Goal: Task Accomplishment & Management: Use online tool/utility

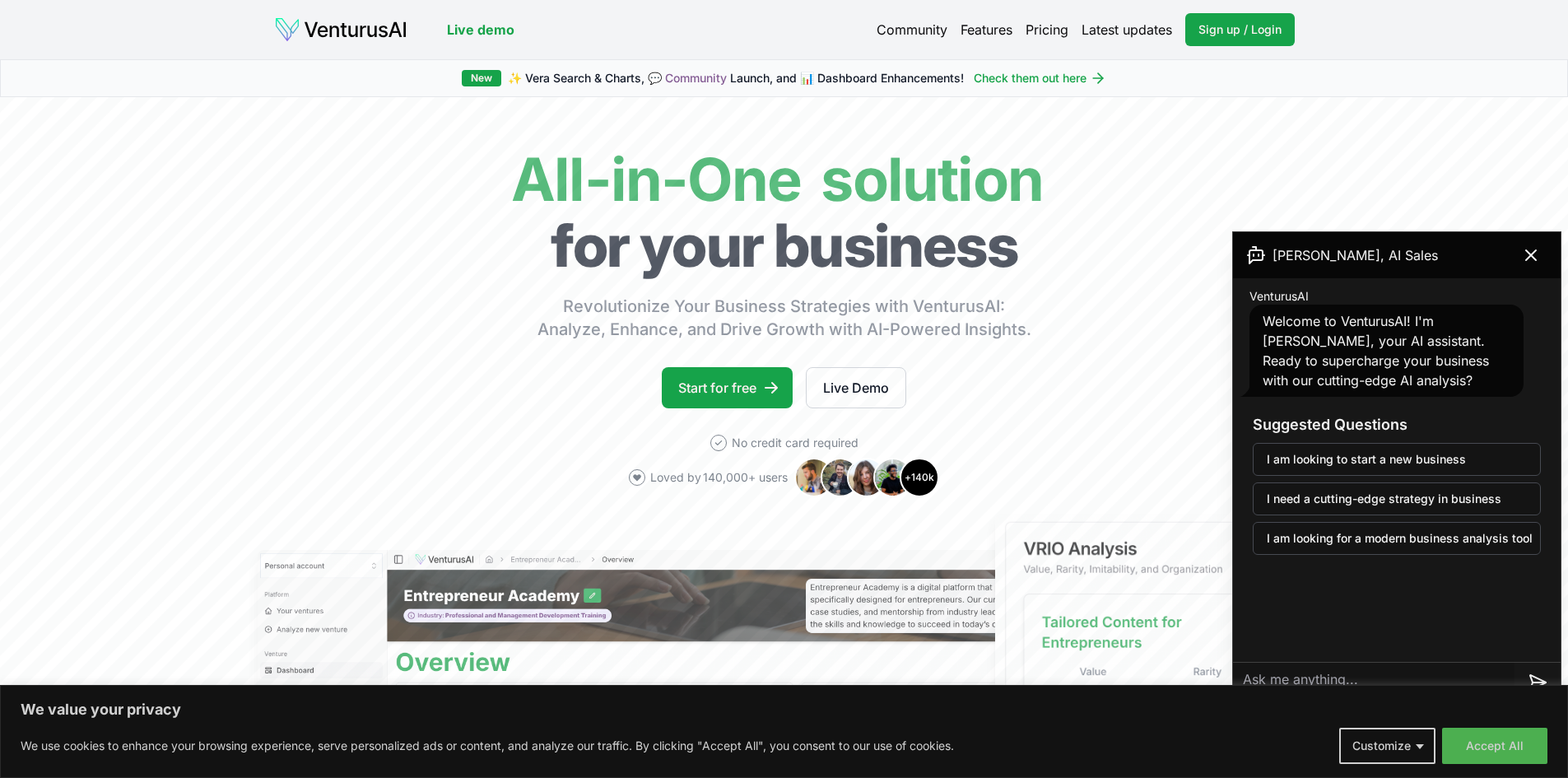
click at [1060, 33] on link "Pricing" at bounding box center [1047, 30] width 43 height 20
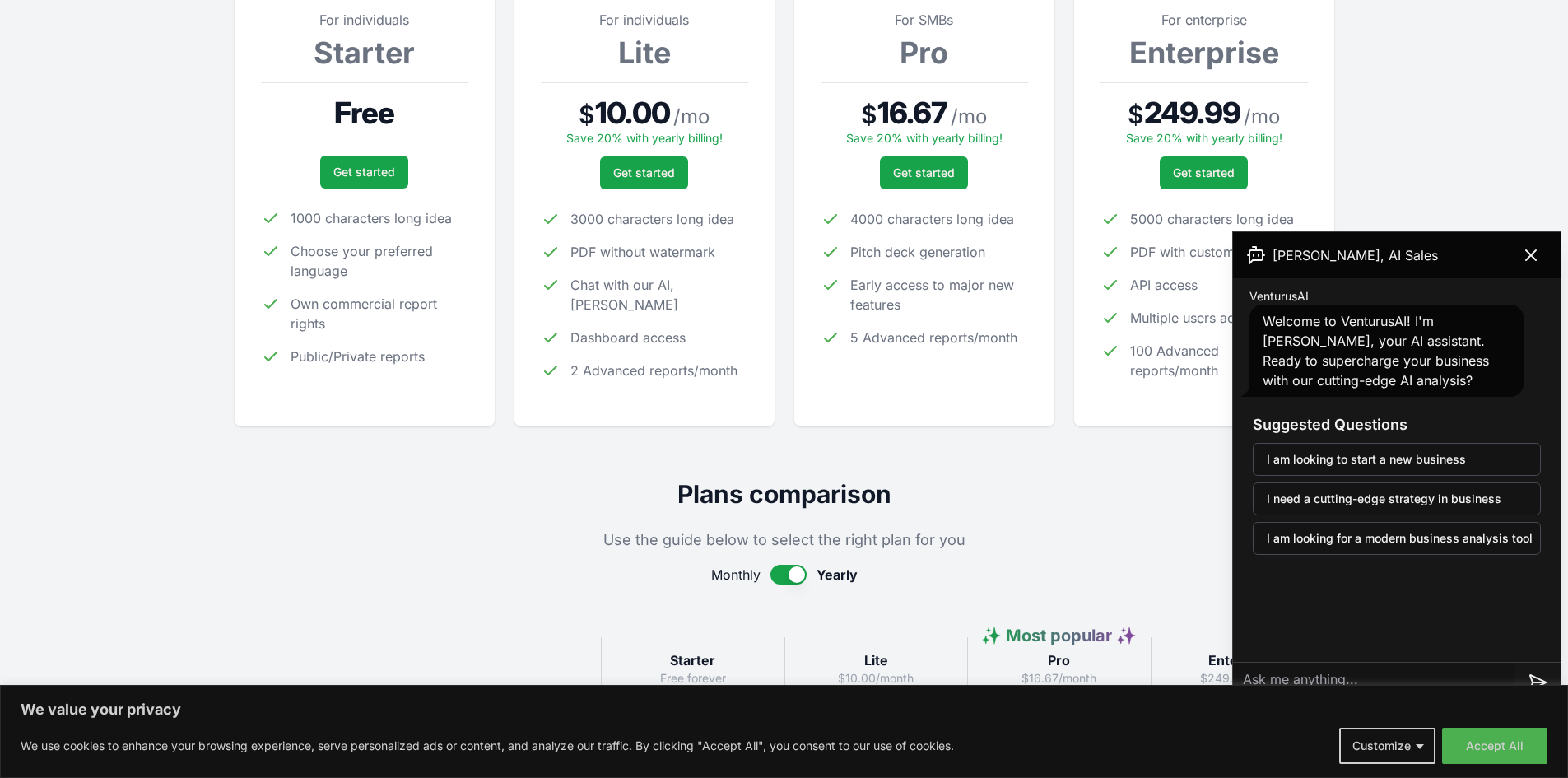
scroll to position [435, 0]
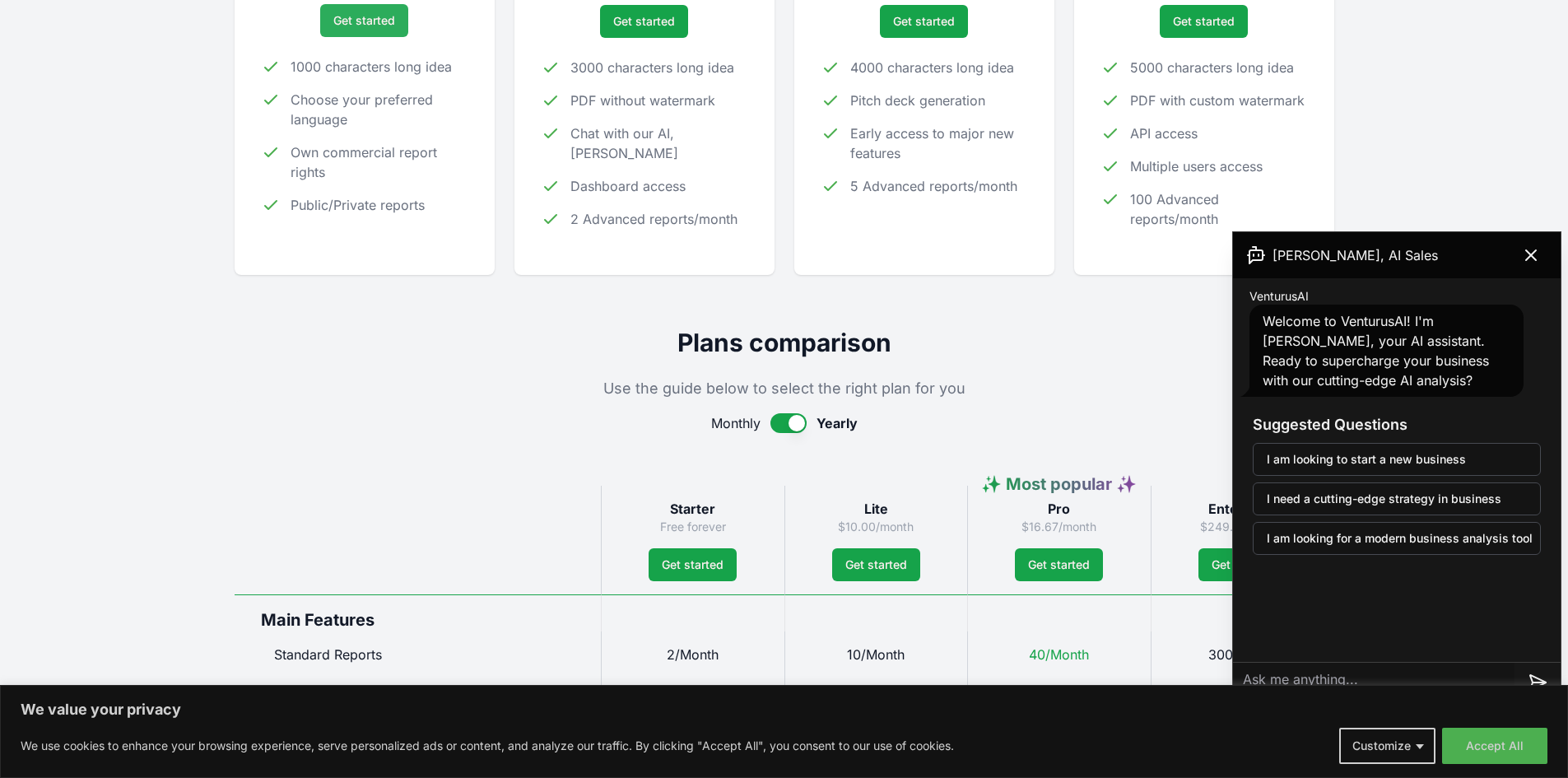
click at [361, 25] on link "Get started" at bounding box center [364, 20] width 88 height 32
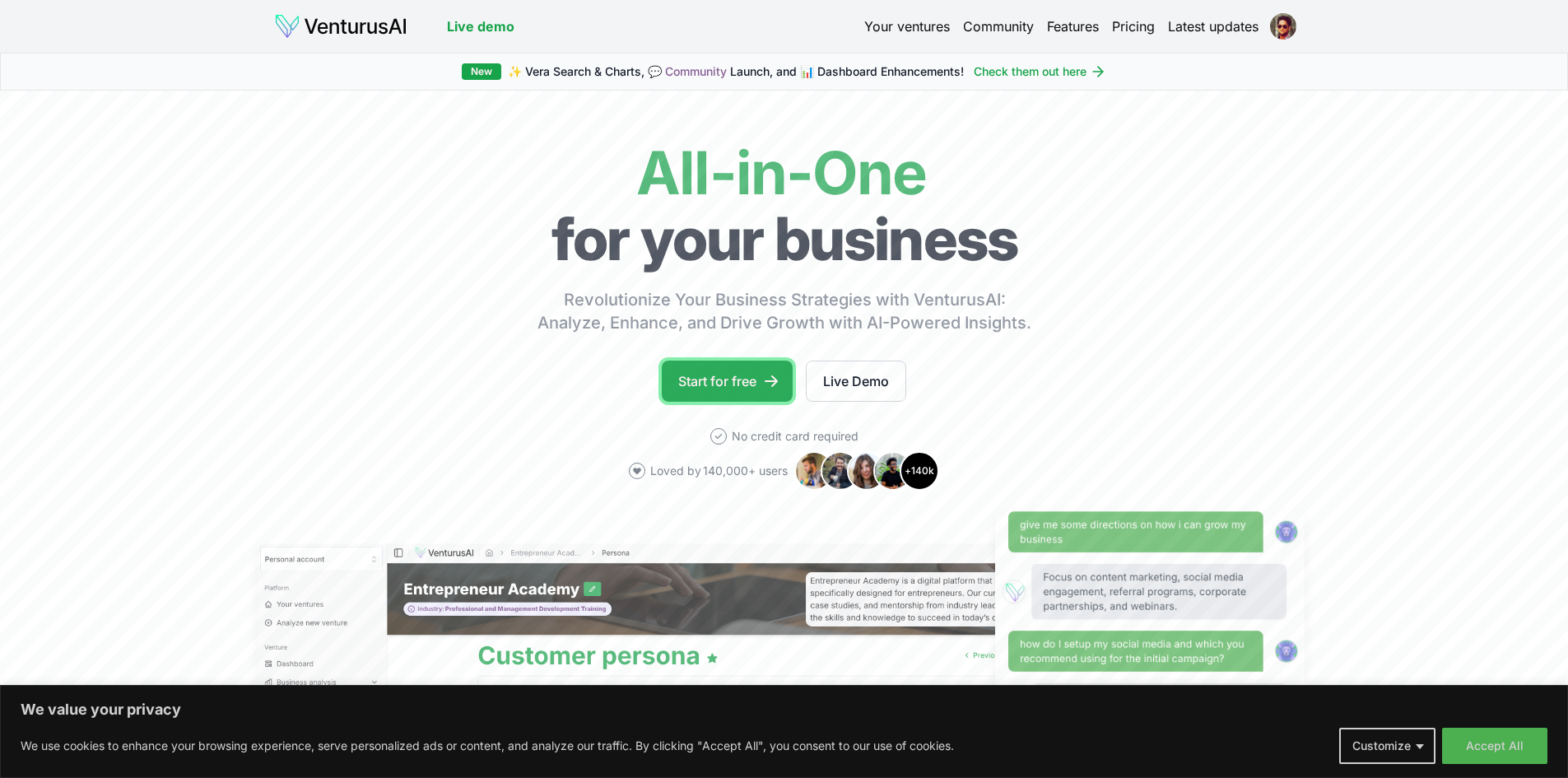
click at [711, 380] on link "Start for free" at bounding box center [727, 380] width 131 height 41
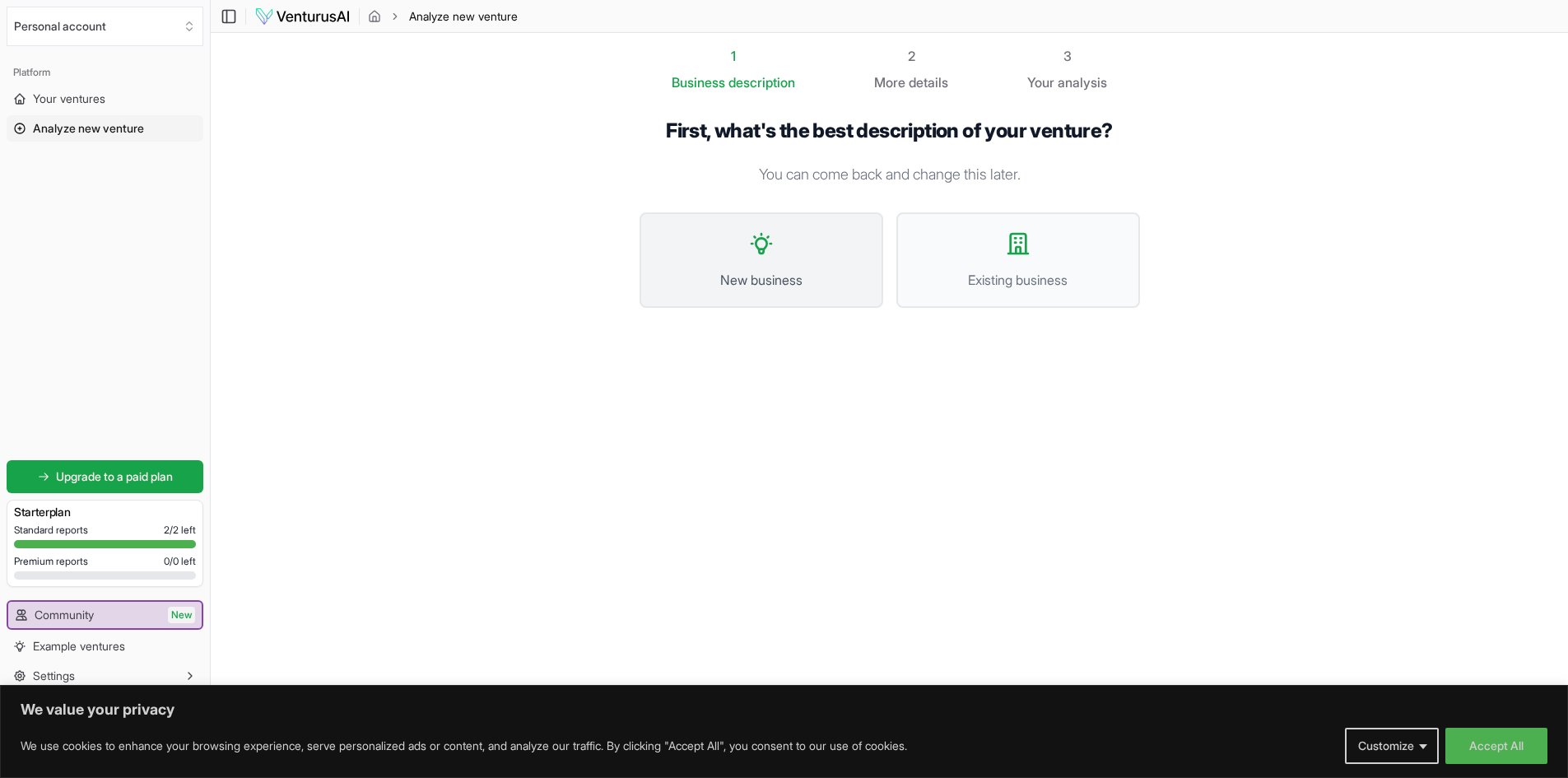
click at [824, 252] on button "New business" at bounding box center [761, 260] width 244 height 96
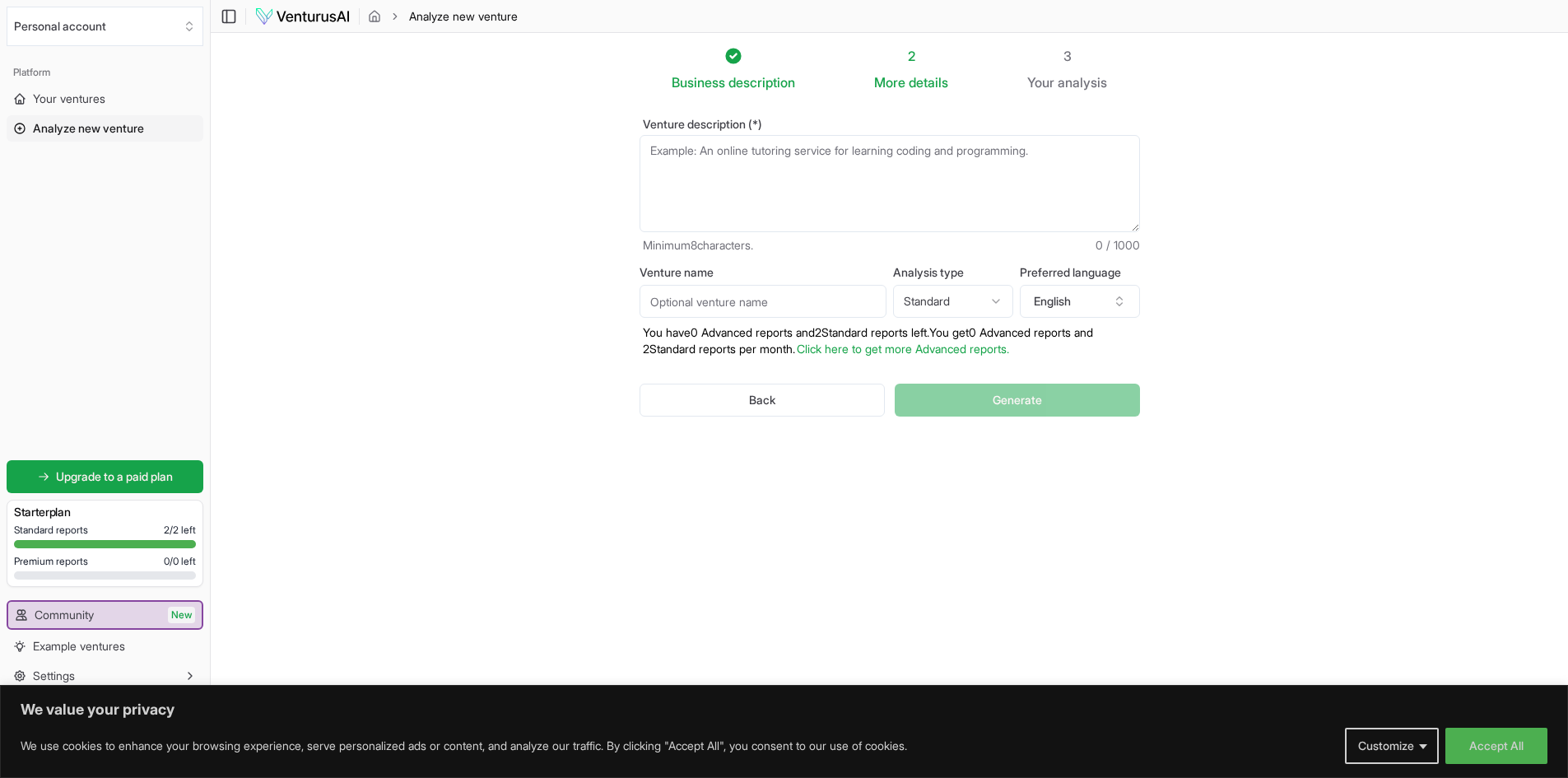
click at [699, 163] on textarea "Venture description (*)" at bounding box center [890, 184] width 501 height 97
type textarea "rabbit farming in [GEOGRAPHIC_DATA]"
click at [986, 408] on button "Generate" at bounding box center [1018, 400] width 245 height 32
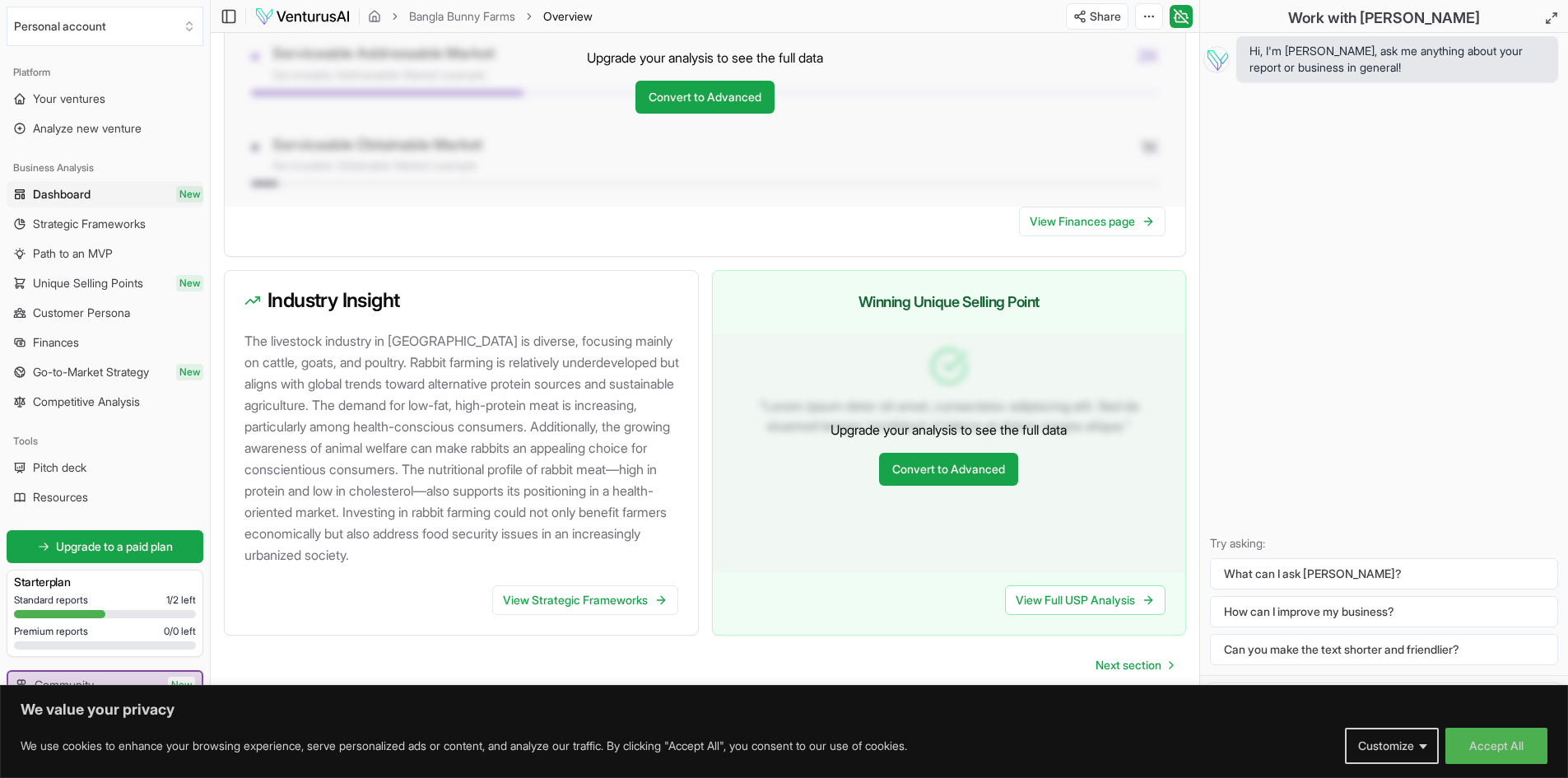
scroll to position [681, 0]
